Goal: Information Seeking & Learning: Learn about a topic

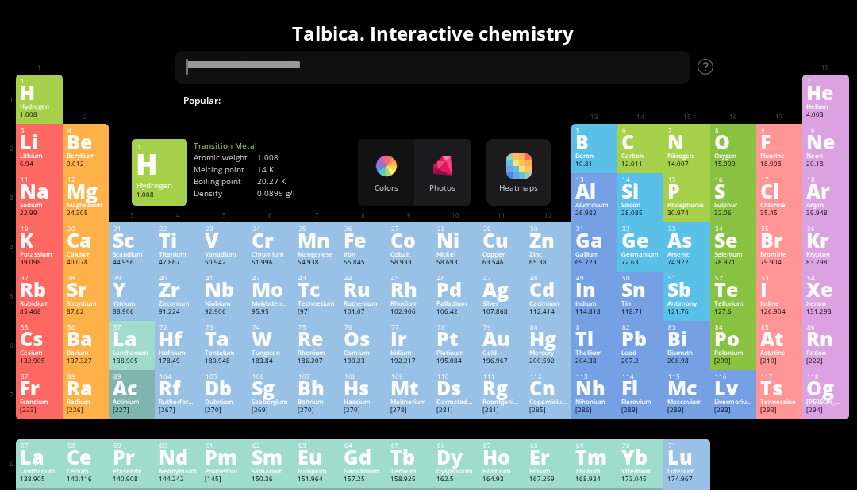
click at [513, 169] on div at bounding box center [518, 165] width 25 height 25
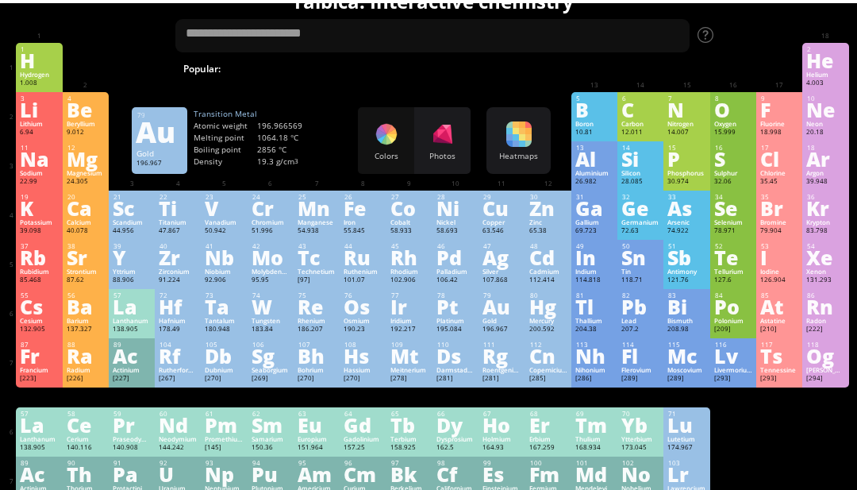
scroll to position [32, 0]
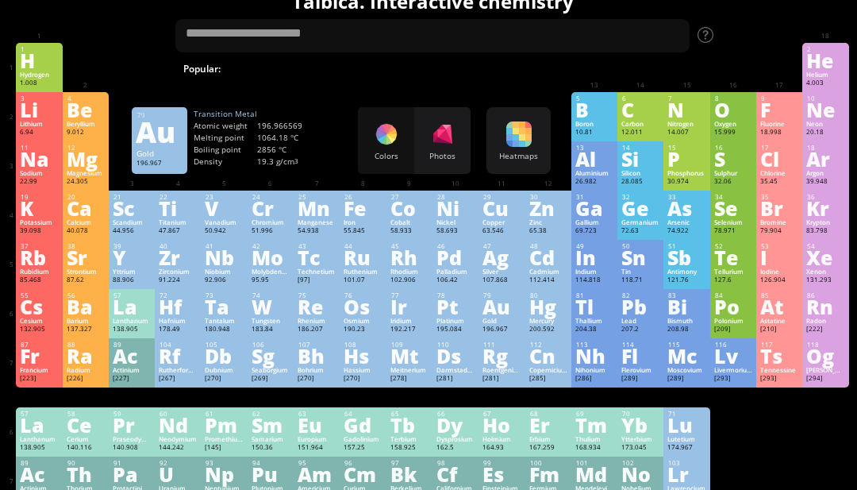
click at [504, 314] on div "Au" at bounding box center [502, 306] width 38 height 17
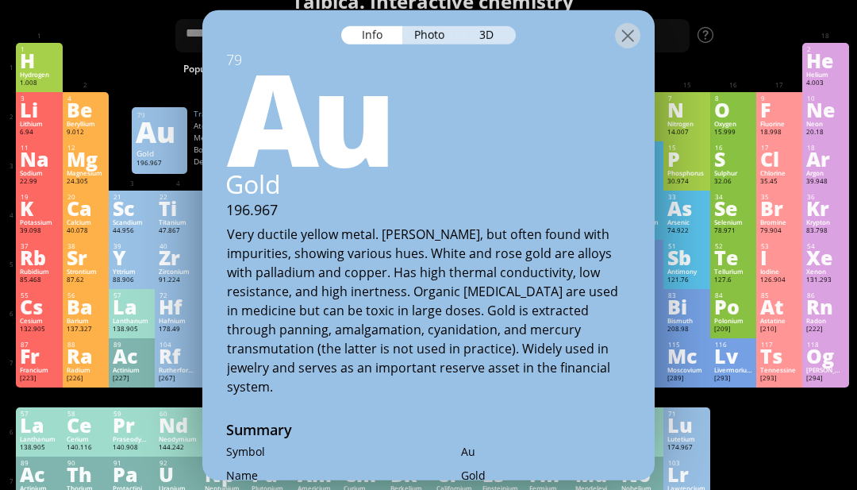
click at [625, 45] on div at bounding box center [627, 34] width 25 height 25
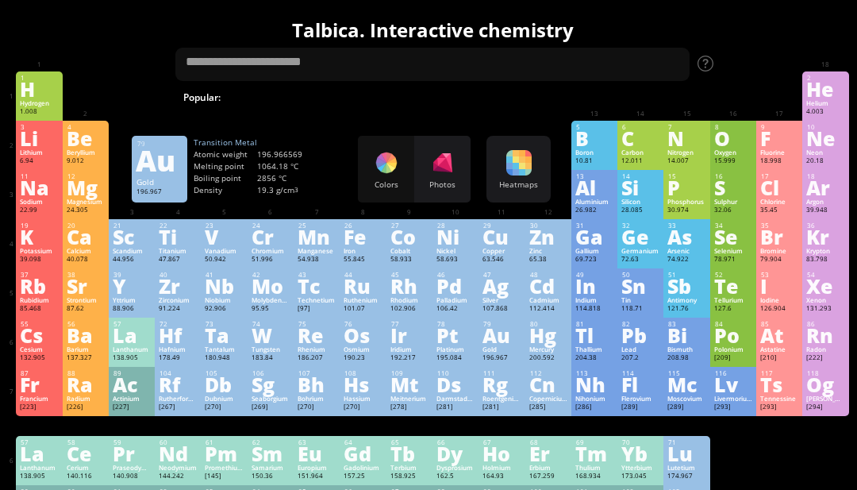
scroll to position [0, 0]
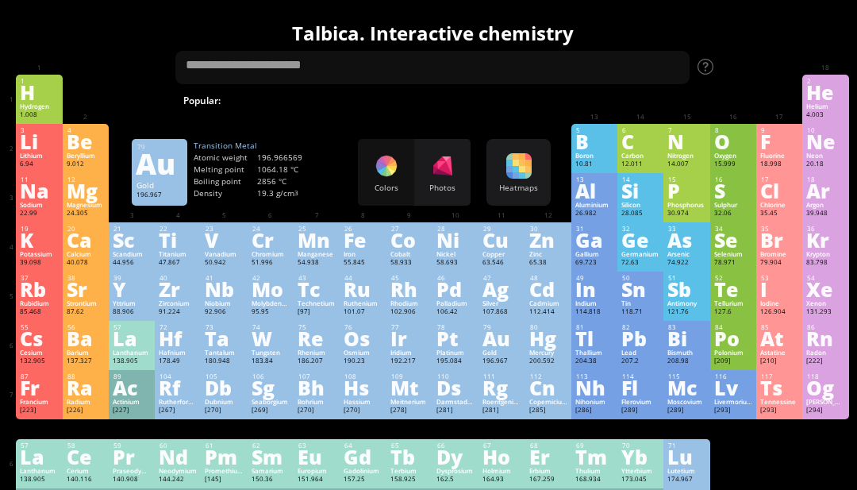
click at [348, 366] on div "190.23" at bounding box center [363, 361] width 38 height 10
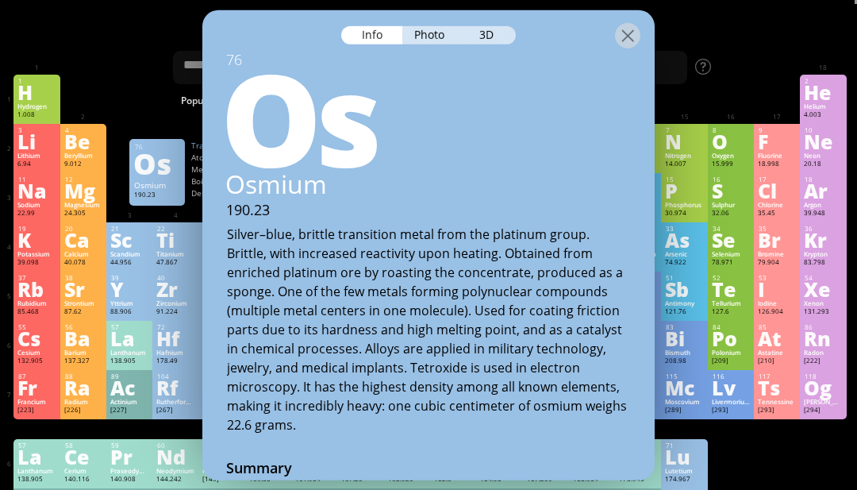
scroll to position [0, 3]
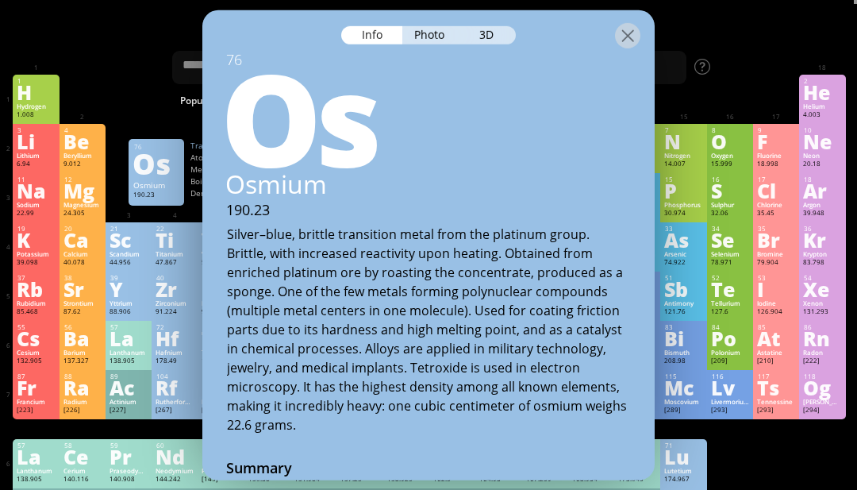
click at [493, 43] on div "3D" at bounding box center [487, 34] width 57 height 18
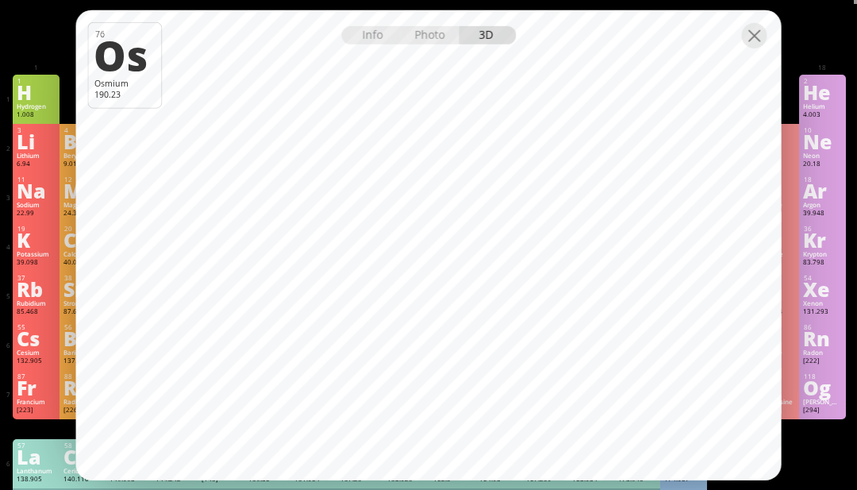
click at [755, 48] on div at bounding box center [754, 34] width 25 height 25
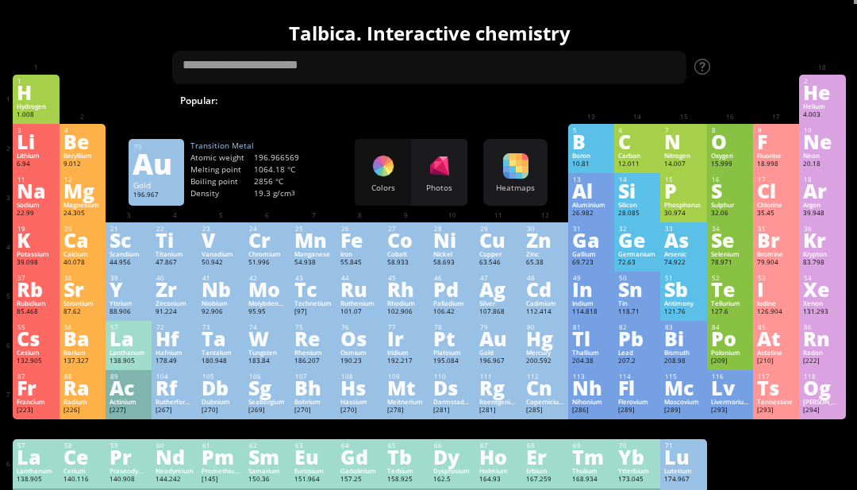
click at [503, 347] on div "Au" at bounding box center [498, 337] width 38 height 17
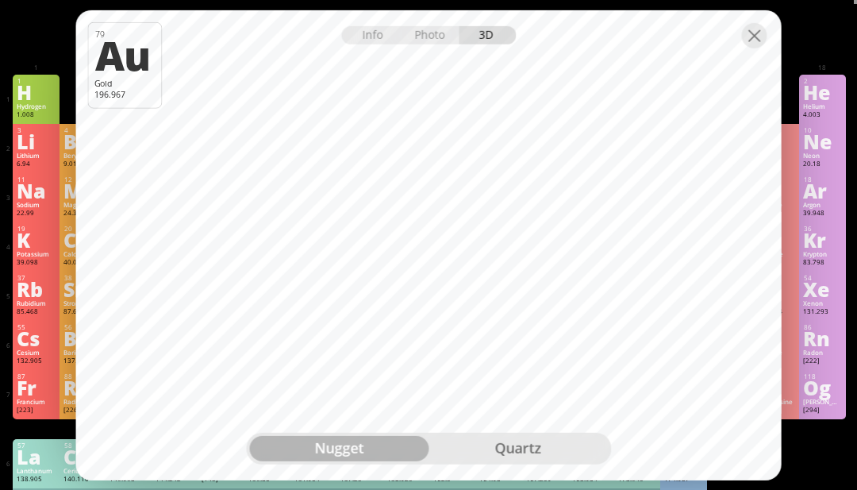
click at [755, 48] on div at bounding box center [754, 34] width 25 height 25
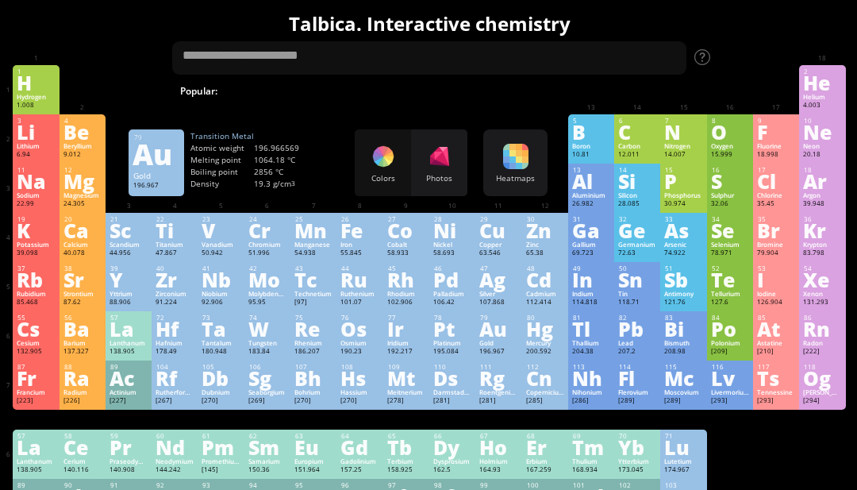
scroll to position [10, 3]
click at [671, 337] on div "Bi" at bounding box center [683, 328] width 38 height 17
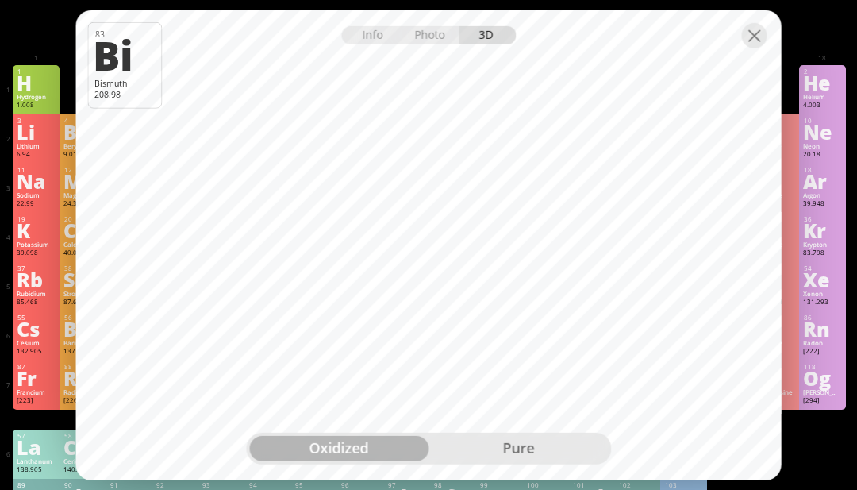
click at [552, 461] on div "pure" at bounding box center [518, 448] width 179 height 25
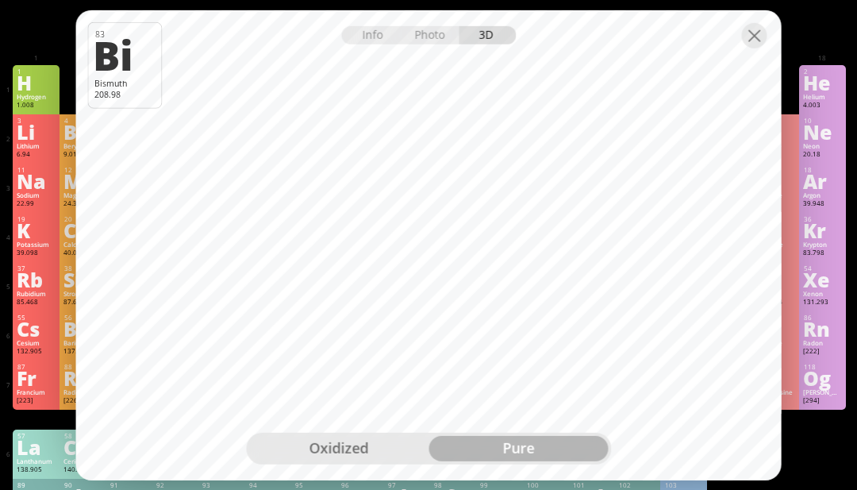
click at [362, 461] on div "oxidized" at bounding box center [338, 448] width 179 height 25
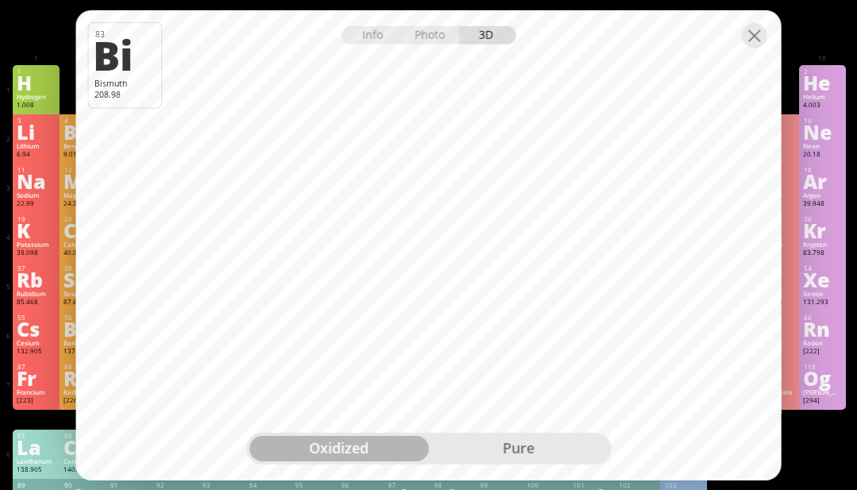
scroll to position [10, 0]
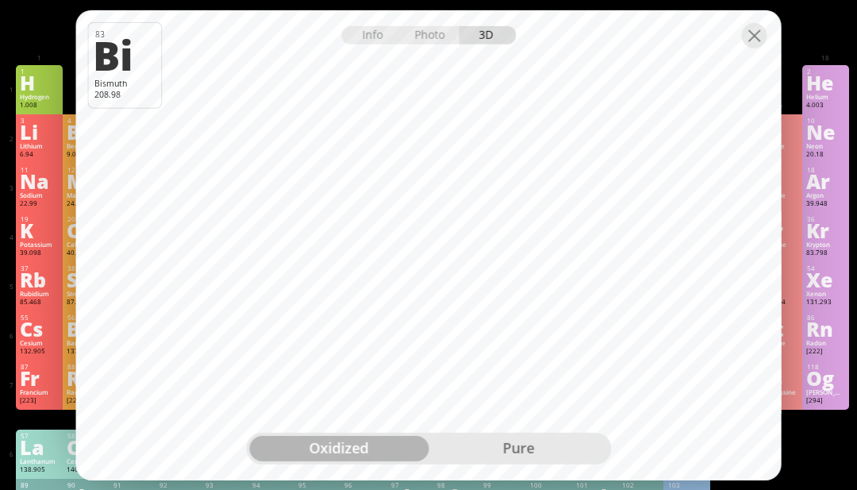
click at [757, 48] on div at bounding box center [754, 34] width 25 height 25
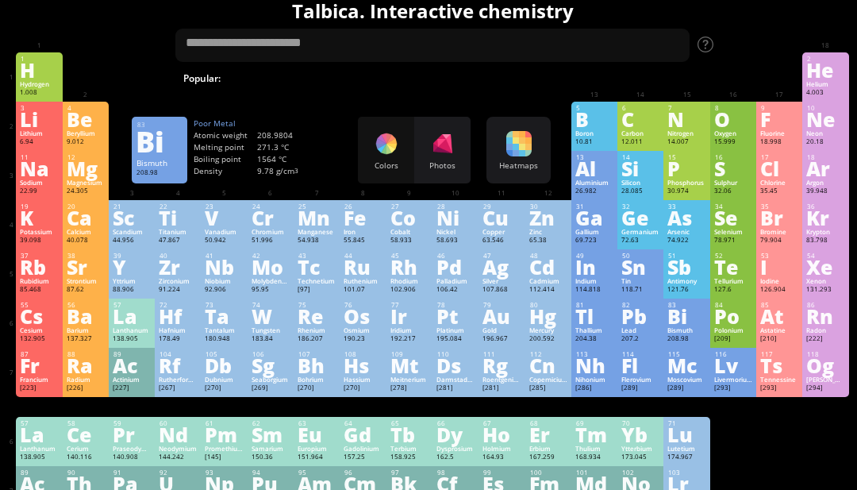
scroll to position [0, 0]
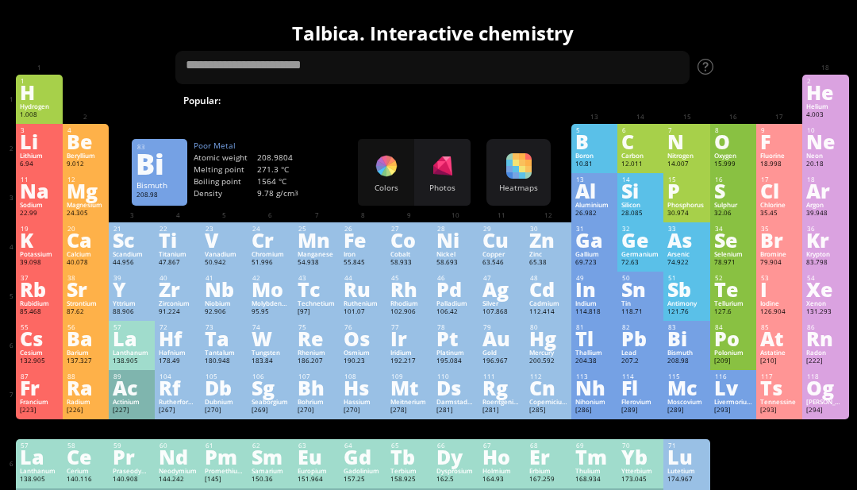
click at [325, 248] on div "Mn" at bounding box center [317, 239] width 38 height 17
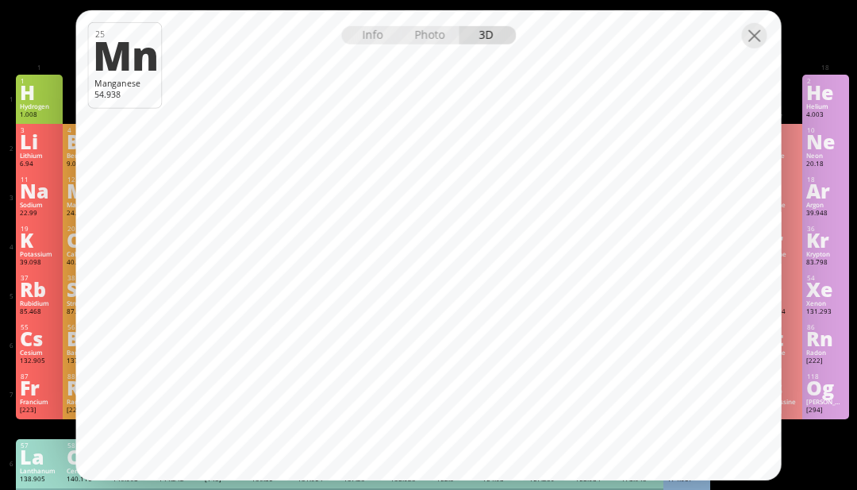
click at [743, 38] on div at bounding box center [754, 34] width 25 height 25
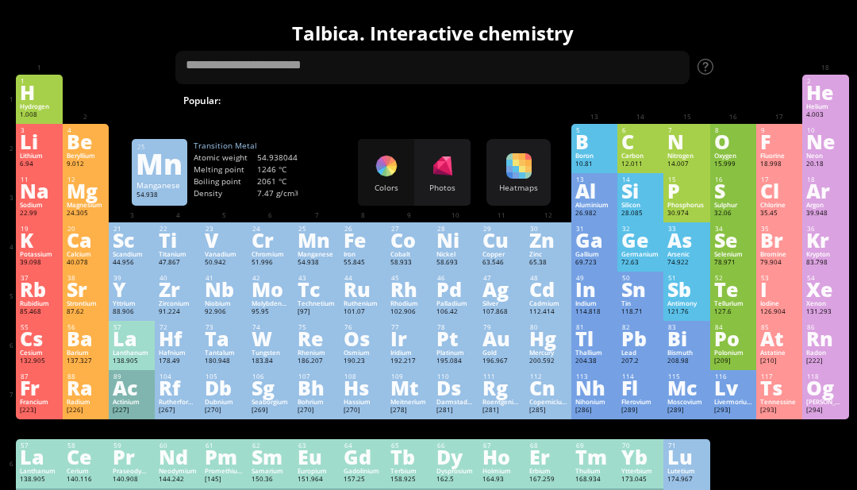
click at [783, 148] on div "F" at bounding box center [779, 141] width 38 height 17
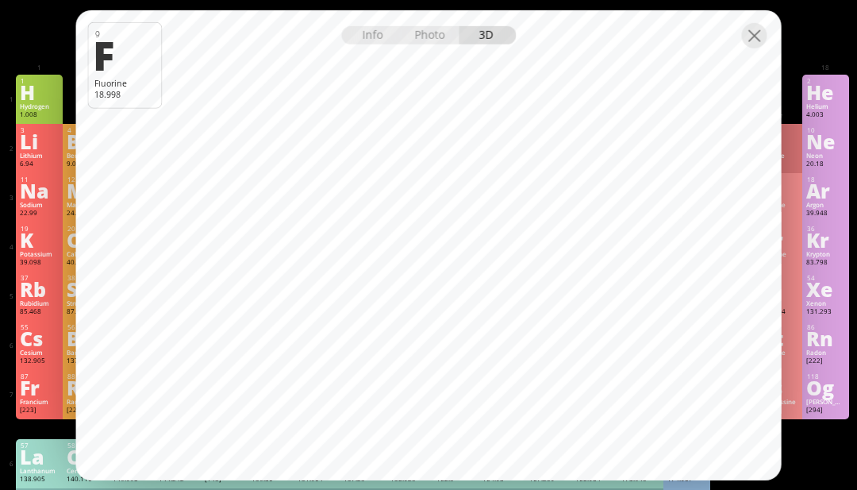
click at [754, 34] on div at bounding box center [754, 34] width 25 height 25
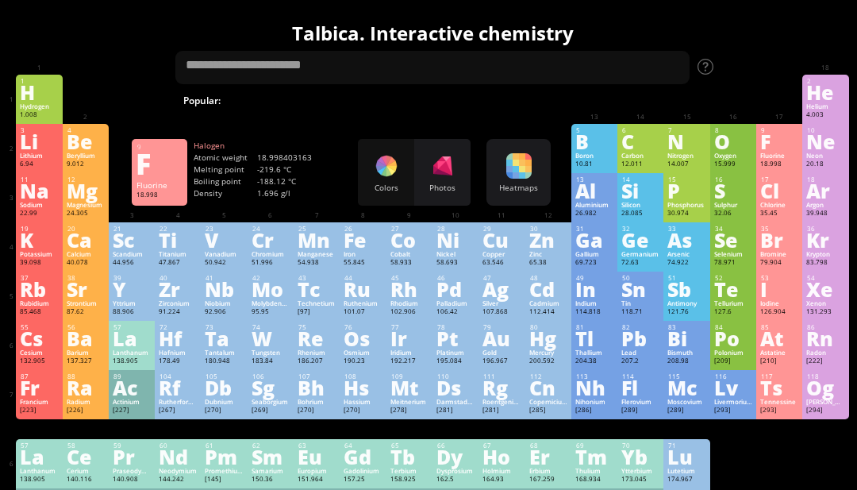
click at [748, 29] on h1 "Talbica. Interactive chemistry" at bounding box center [432, 33] width 841 height 27
click at [772, 209] on div "Chlorine" at bounding box center [779, 205] width 38 height 8
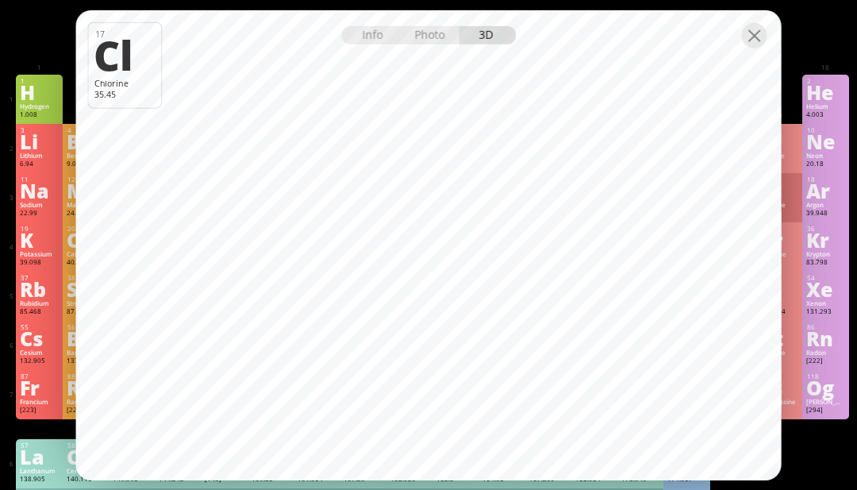
click at [756, 31] on div at bounding box center [754, 34] width 25 height 25
